Goal: Task Accomplishment & Management: Manage account settings

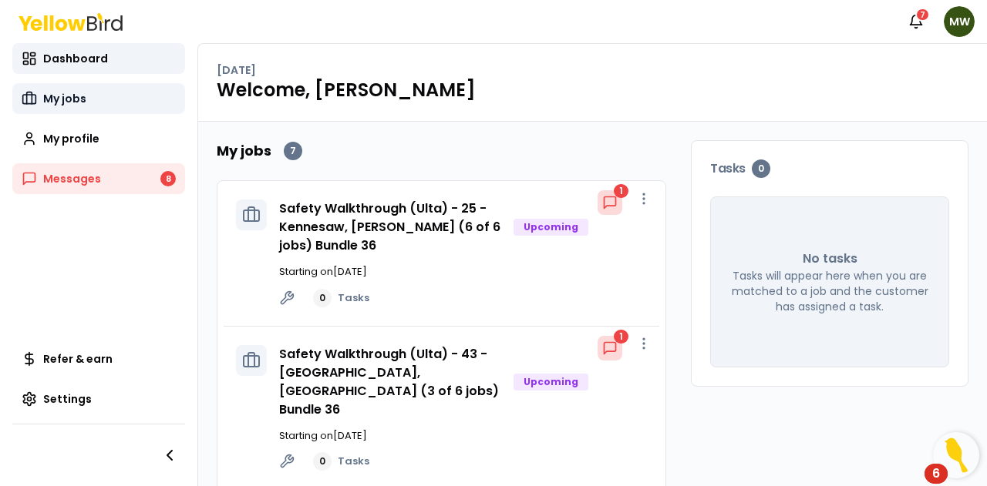
click at [70, 101] on span "My jobs" at bounding box center [64, 98] width 43 height 15
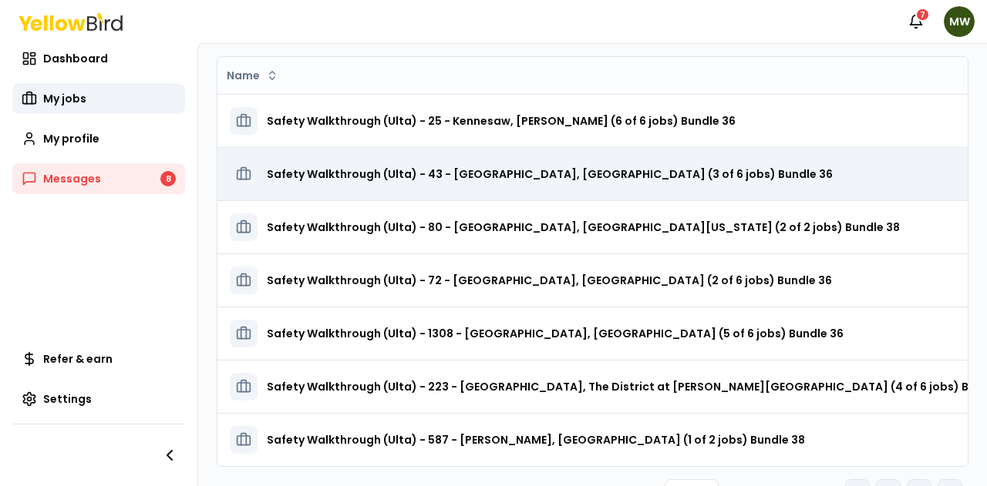
scroll to position [116, 0]
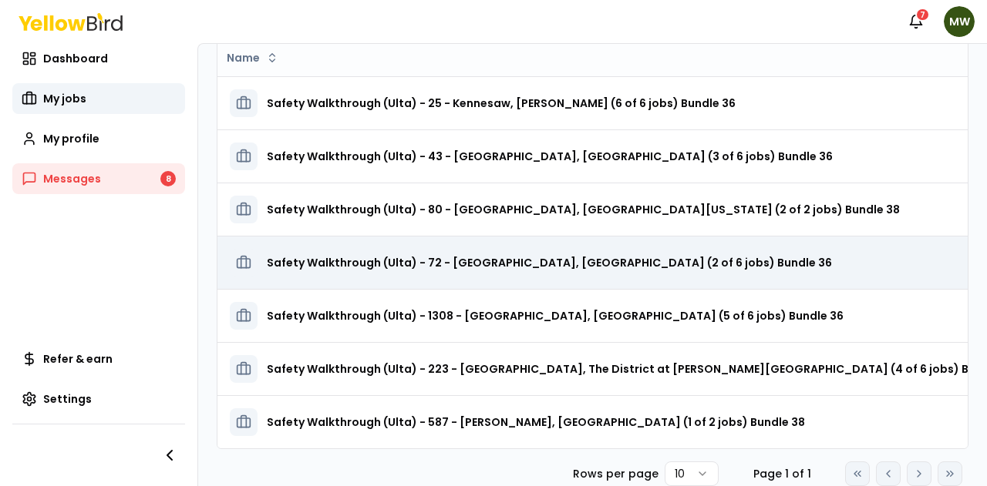
click at [606, 253] on h3 "Safety Walkthrough (Ulta) - 72 - [GEOGRAPHIC_DATA], [GEOGRAPHIC_DATA] (2 of 6 j…" at bounding box center [549, 263] width 565 height 28
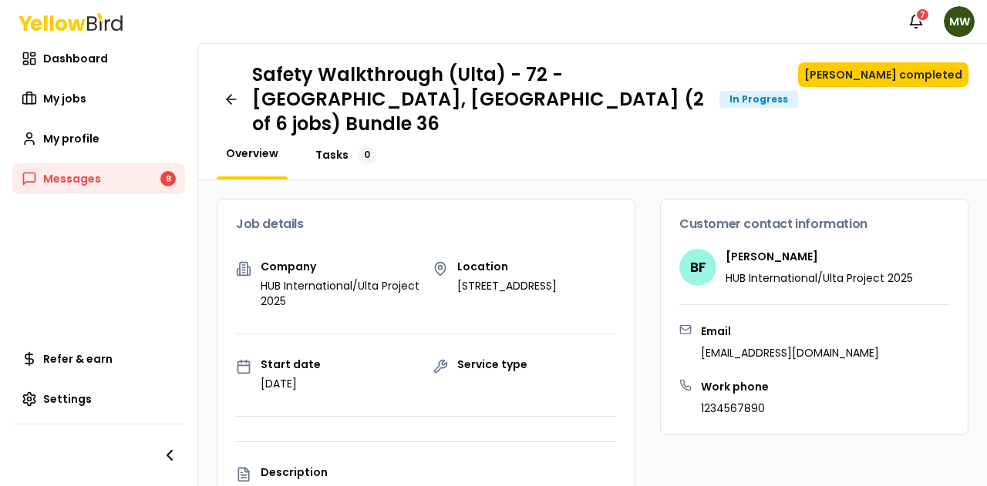
click at [327, 147] on span "Tasks" at bounding box center [331, 154] width 33 height 15
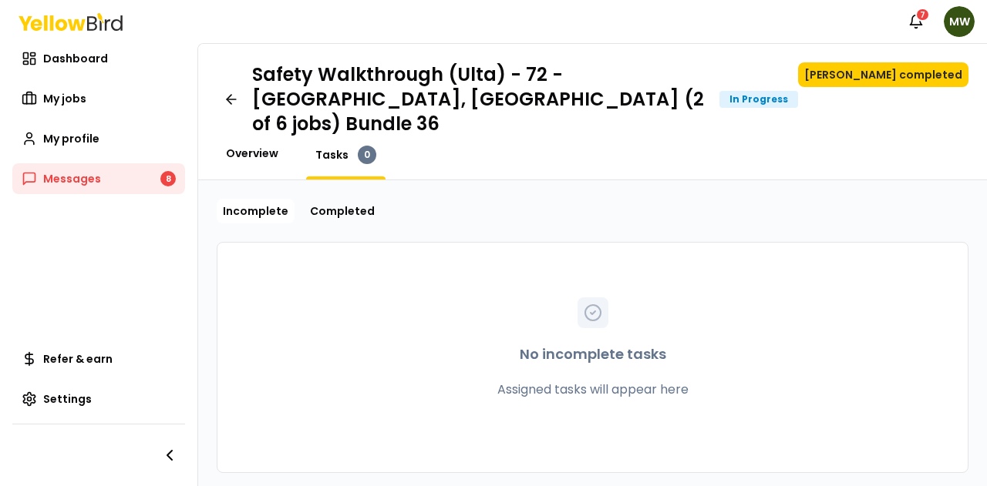
click at [273, 146] on span "Overview" at bounding box center [252, 153] width 52 height 15
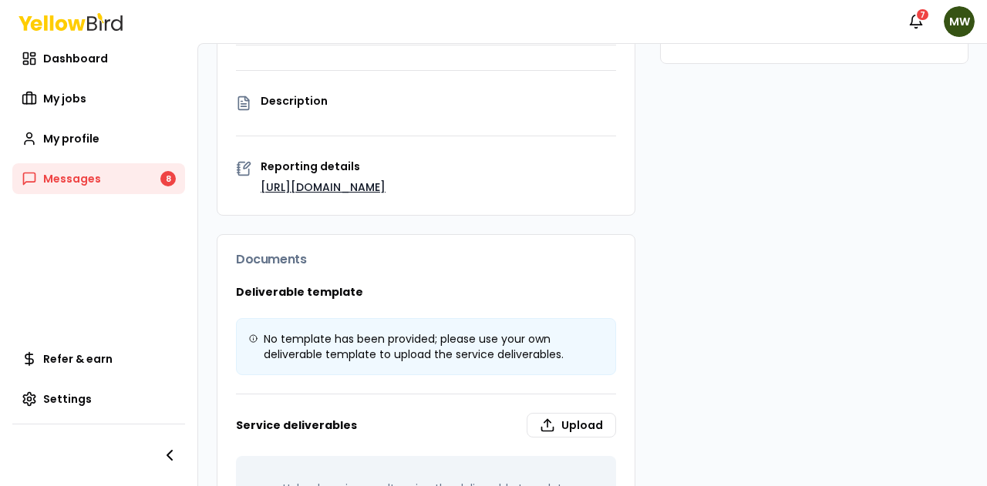
scroll to position [261, 0]
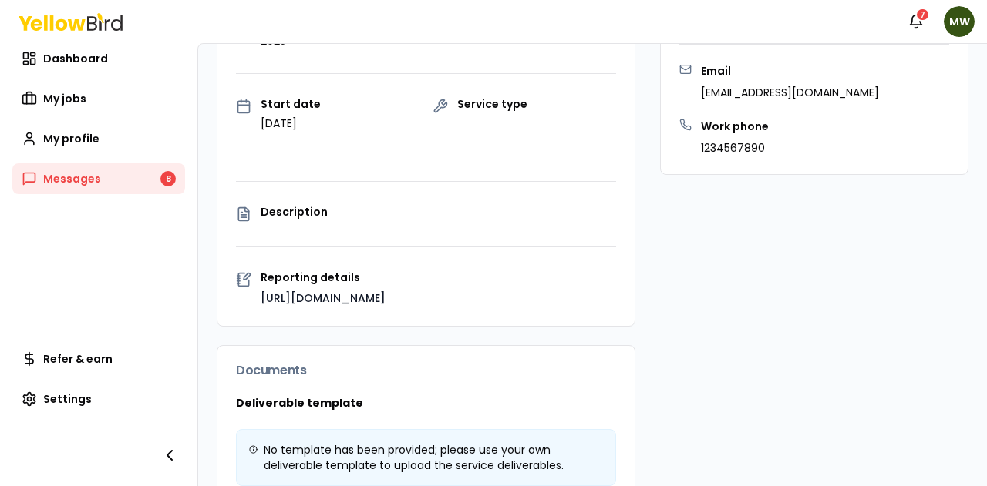
click at [305, 207] on p "Description" at bounding box center [438, 212] width 355 height 11
click at [307, 291] on link "[URL][DOMAIN_NAME]" at bounding box center [323, 298] width 125 height 15
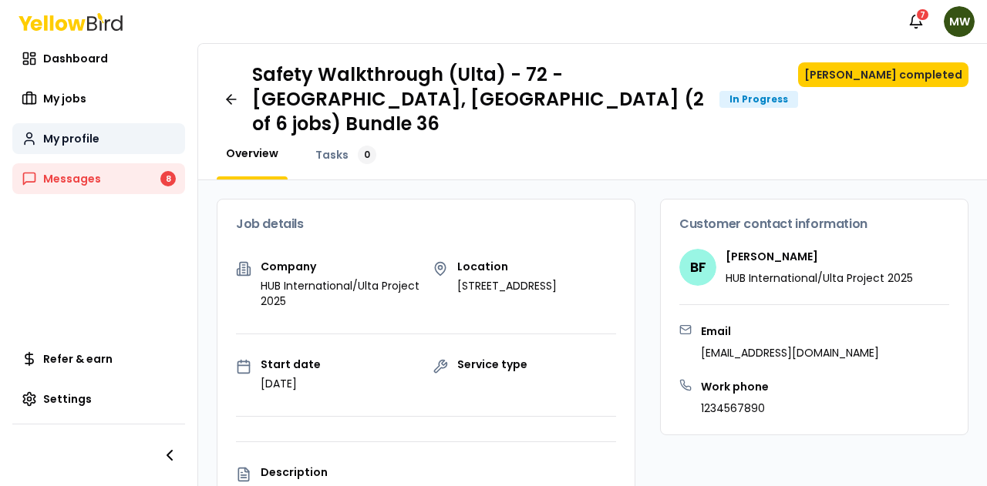
click at [117, 135] on link "My profile" at bounding box center [98, 138] width 173 height 31
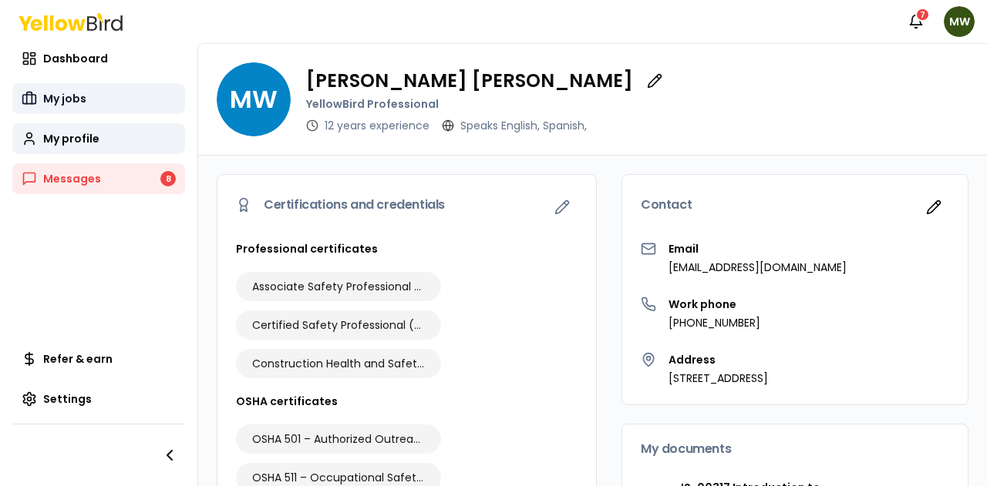
click at [116, 101] on link "My jobs" at bounding box center [98, 98] width 173 height 31
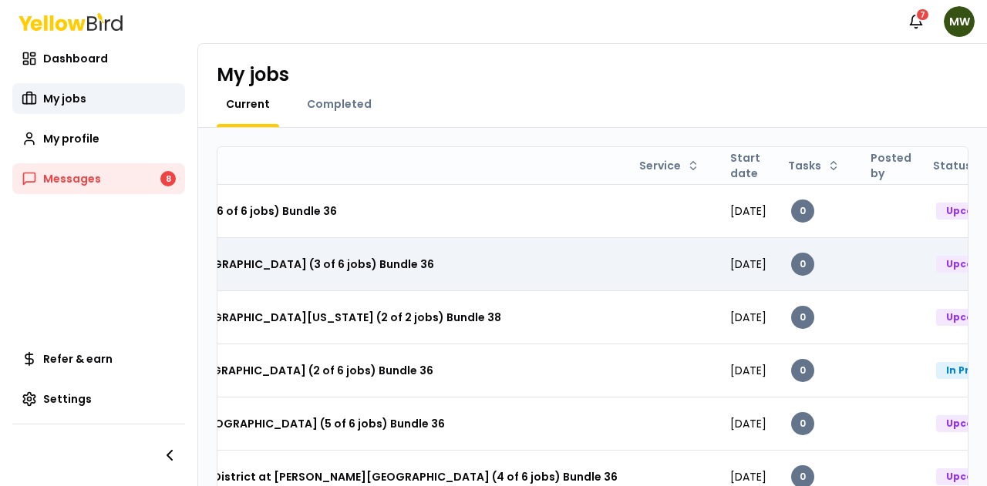
scroll to position [0, 406]
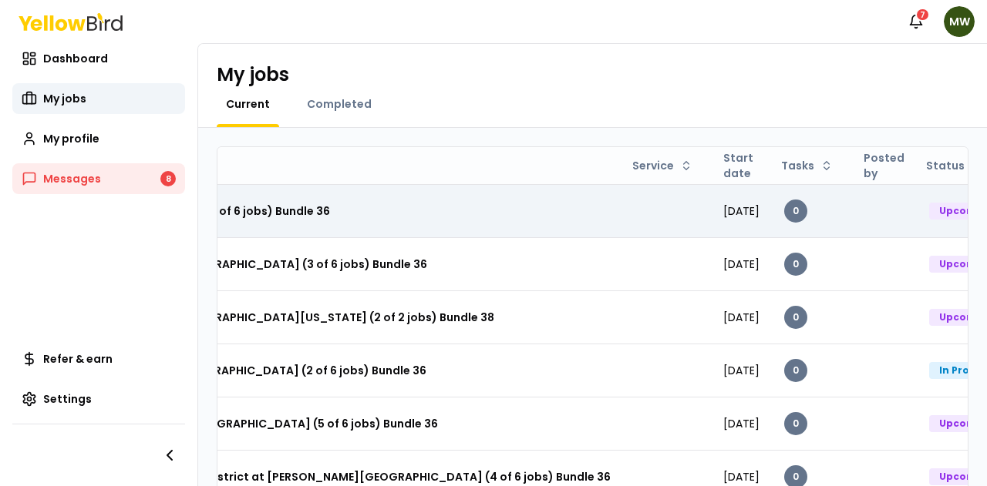
click at [939, 207] on html "Notifications 7 MW Dashboard My jobs My profile Messages 8 Refer & earn Setting…" at bounding box center [493, 243] width 987 height 486
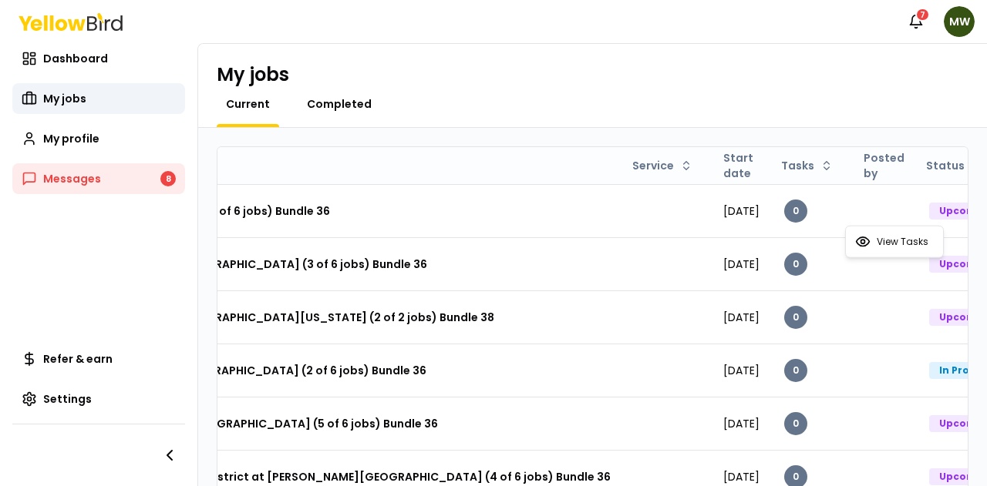
click at [347, 109] on html "Notifications 7 MW Dashboard My jobs My profile Messages 8 Refer & earn Setting…" at bounding box center [493, 243] width 987 height 486
click at [346, 104] on span "Completed" at bounding box center [339, 103] width 65 height 15
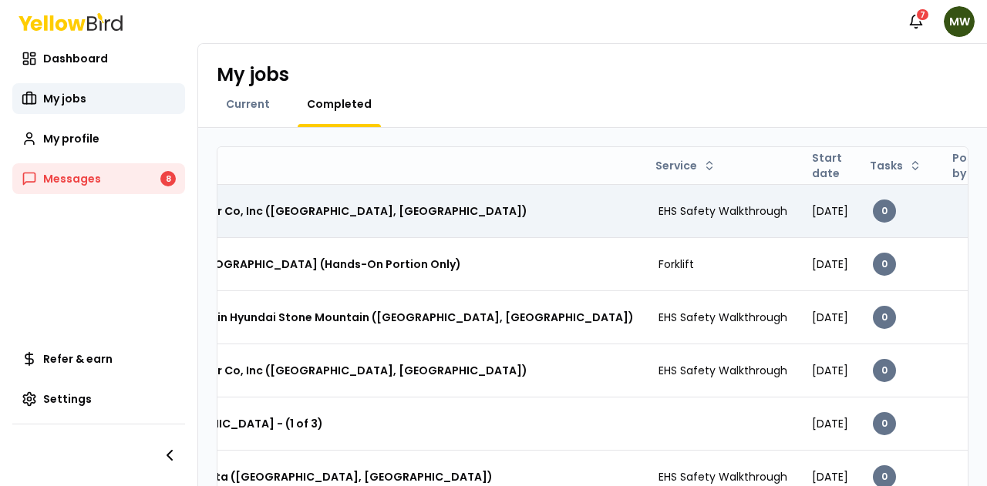
scroll to position [0, 380]
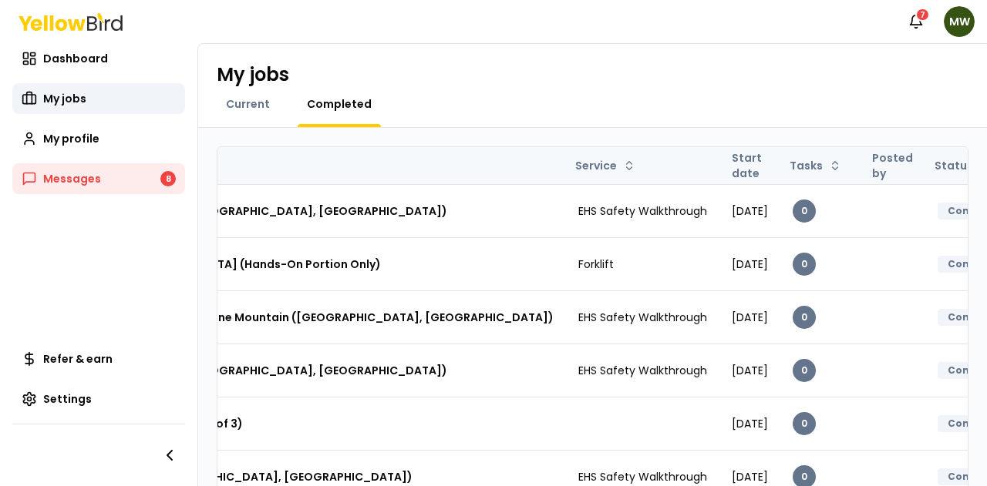
click at [719, 167] on th "Start date" at bounding box center [749, 165] width 61 height 37
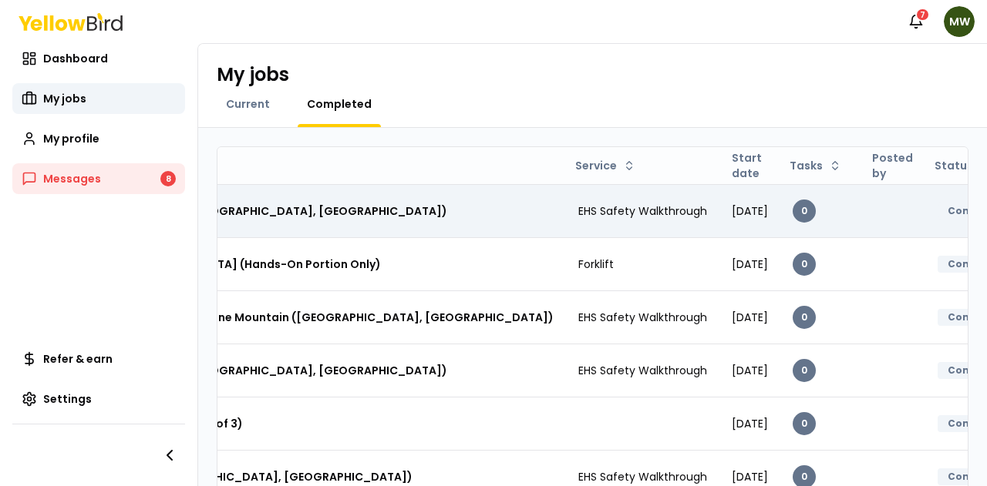
click at [938, 213] on div "Completed-Paid" at bounding box center [992, 211] width 108 height 17
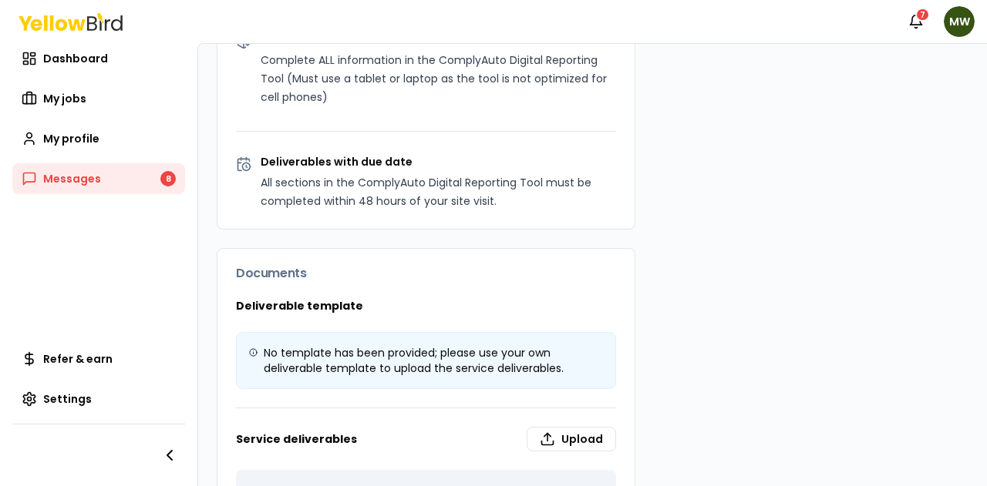
scroll to position [1129, 0]
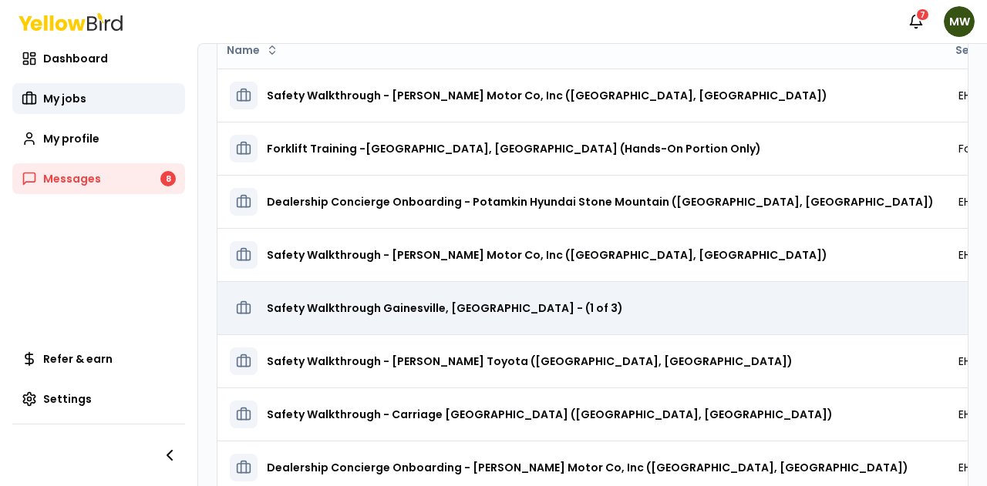
scroll to position [116, 0]
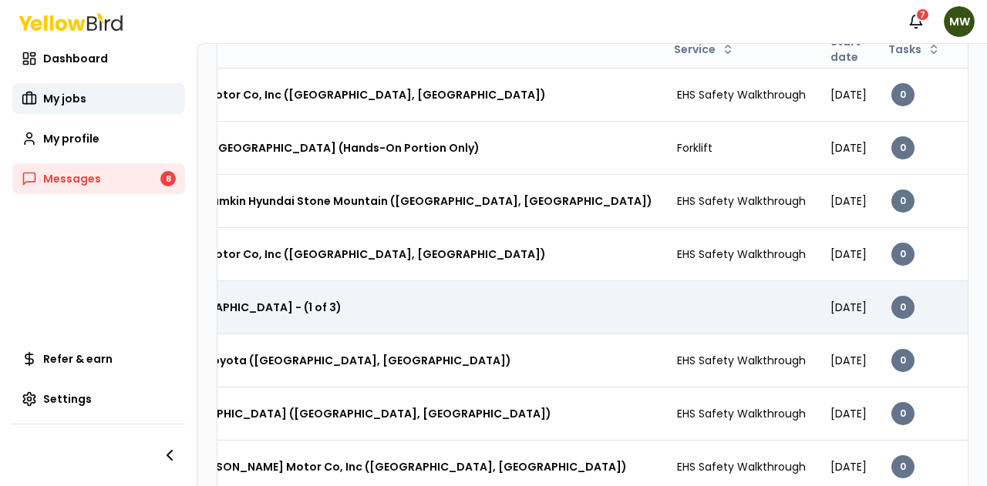
scroll to position [0, 380]
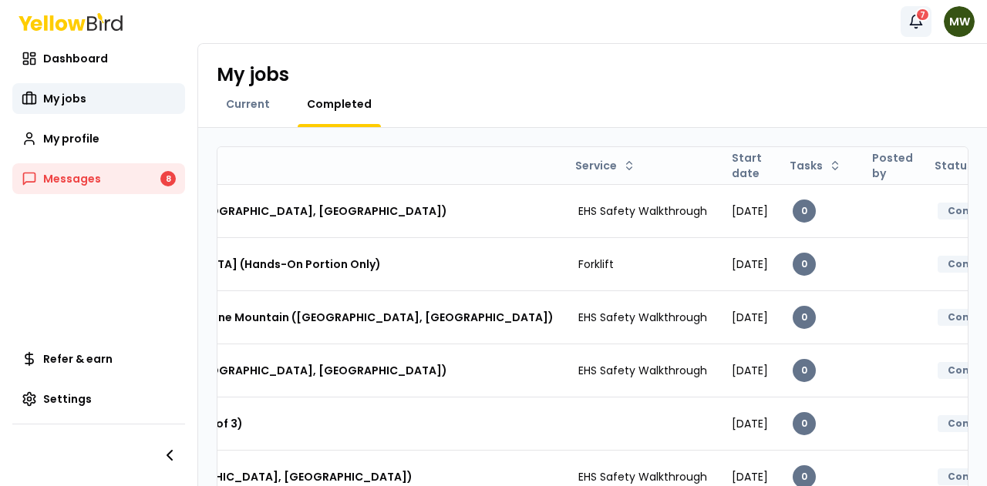
click at [921, 17] on div "7" at bounding box center [922, 15] width 15 height 14
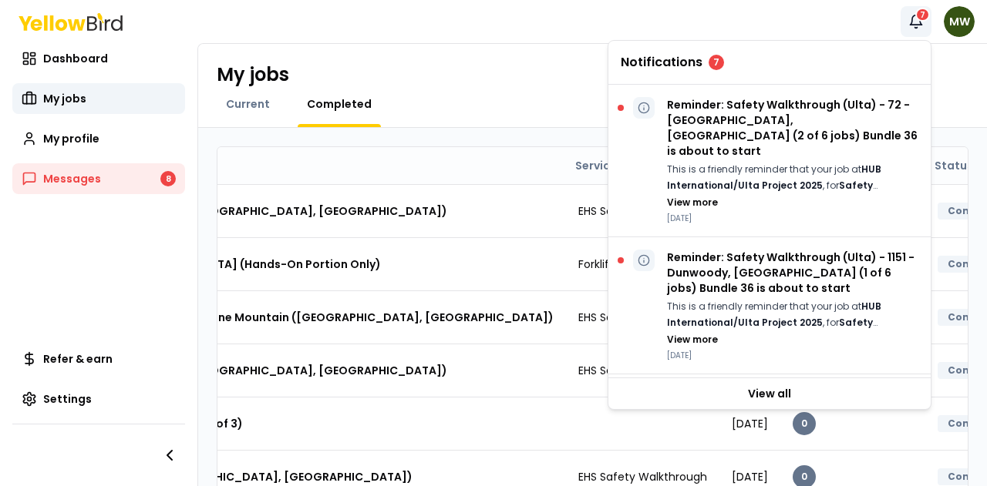
click at [911, 22] on icon "button" at bounding box center [917, 20] width 12 height 10
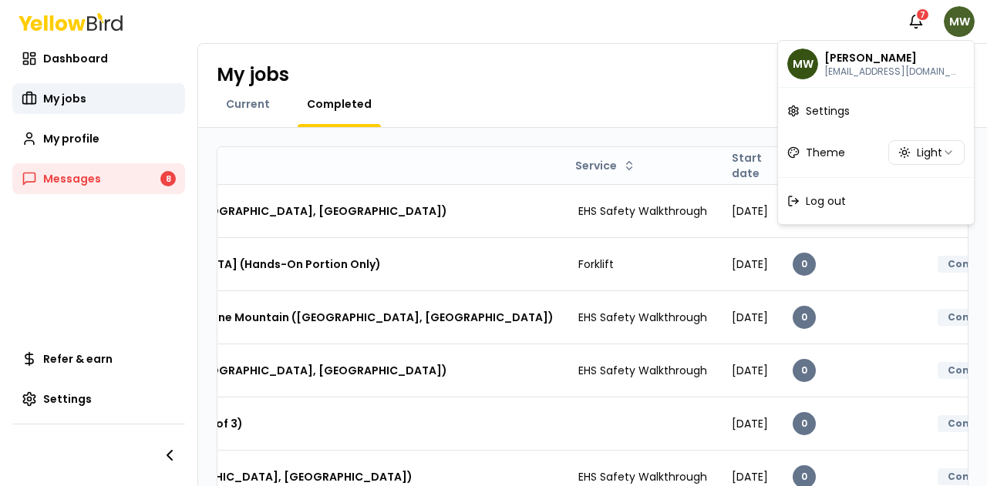
click at [967, 25] on html "Notifications 7 MW Dashboard My jobs My profile Messages 8 Refer & earn Setting…" at bounding box center [493, 243] width 987 height 486
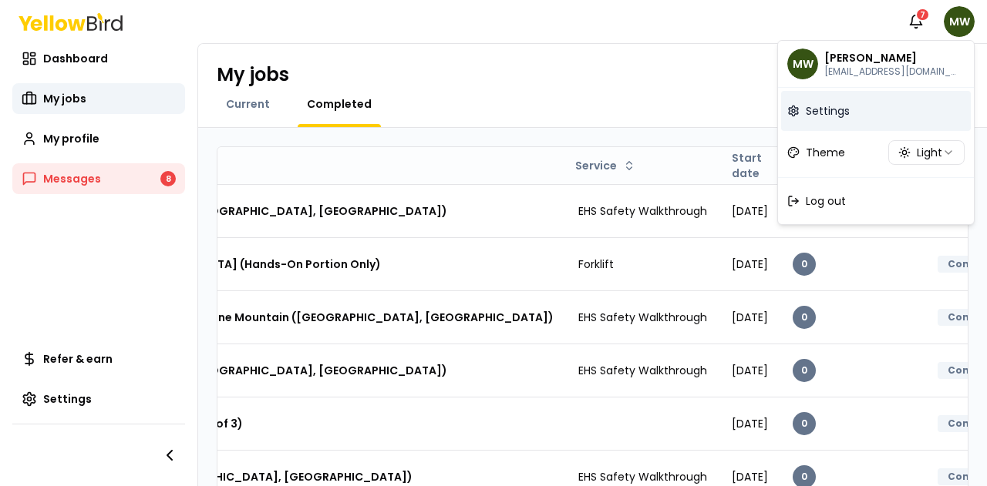
click at [828, 109] on span "Settings" at bounding box center [828, 110] width 44 height 15
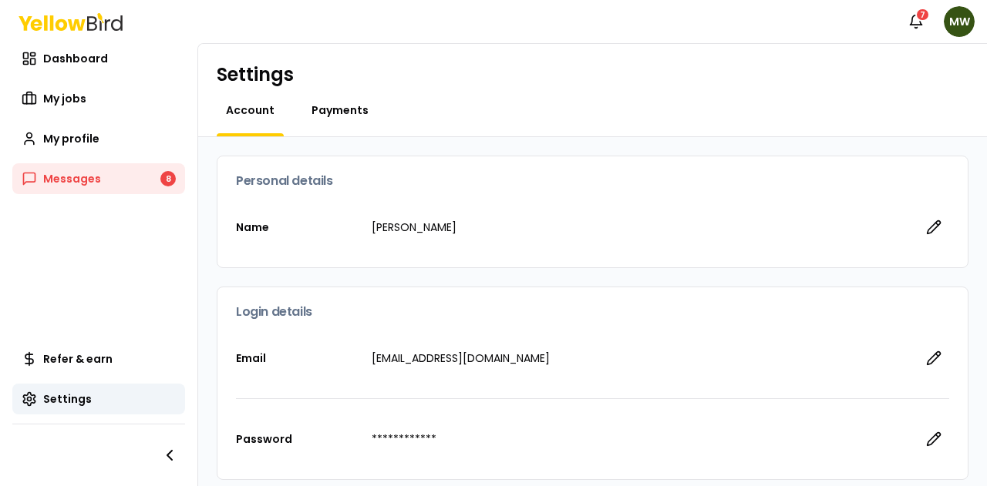
click at [346, 109] on span "Payments" at bounding box center [339, 110] width 57 height 15
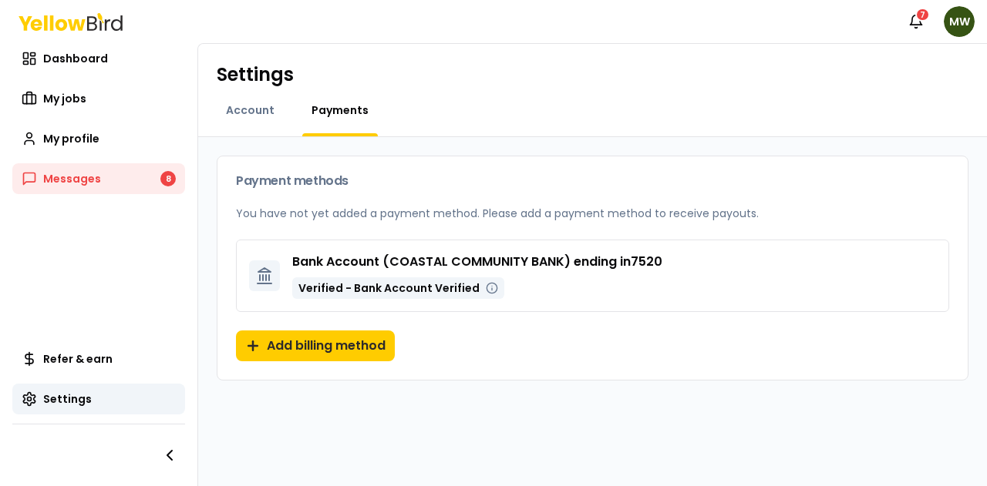
click at [258, 267] on icon at bounding box center [264, 276] width 19 height 19
click at [433, 295] on p "Verified - Bank Account Verified" at bounding box center [398, 289] width 212 height 22
click at [449, 278] on p "Verified - Bank Account Verified" at bounding box center [398, 289] width 212 height 22
click at [486, 247] on li "Bank Account ( COASTAL COMMUNITY BANK ) ending in 7520 Verified - Bank Account …" at bounding box center [592, 276] width 713 height 72
click at [82, 397] on span "Settings" at bounding box center [67, 399] width 49 height 15
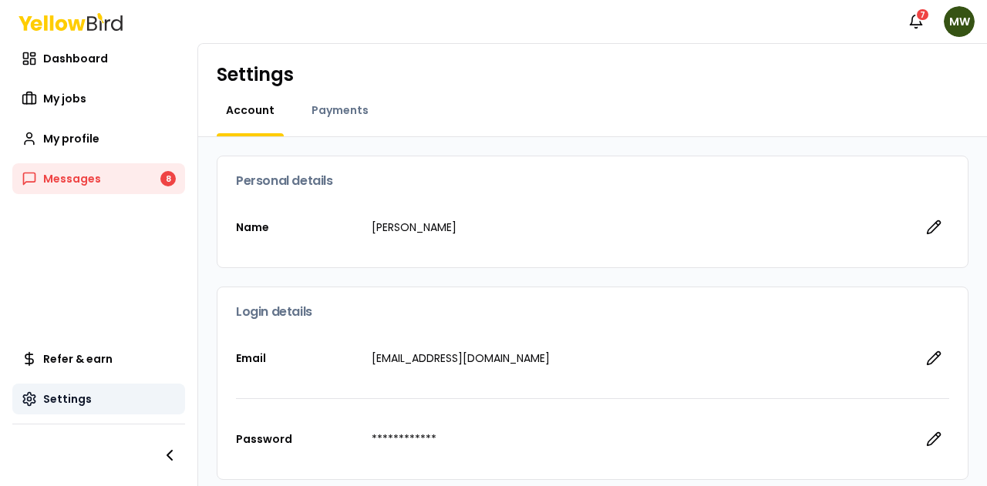
click at [82, 397] on span "Settings" at bounding box center [67, 399] width 49 height 15
